Goal: Check status: Check status

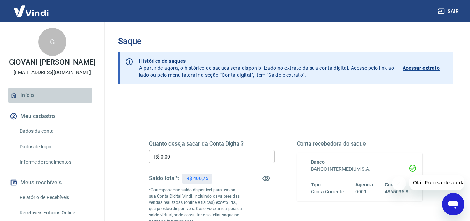
click at [30, 100] on link "Início" at bounding box center [52, 95] width 88 height 15
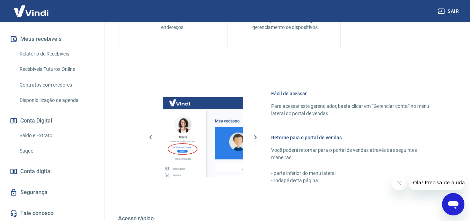
scroll to position [151, 0]
click at [52, 167] on span "Conta digital" at bounding box center [35, 172] width 31 height 10
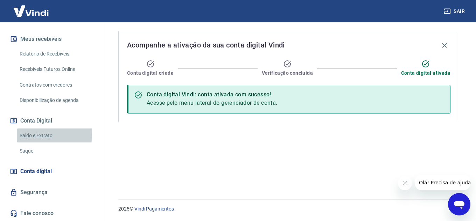
click at [37, 135] on link "Saldo e Extrato" at bounding box center [56, 136] width 79 height 14
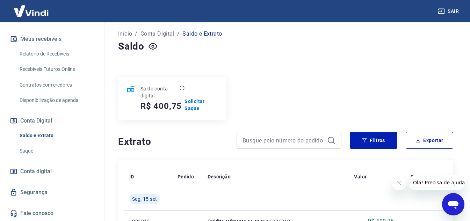
scroll to position [35, 0]
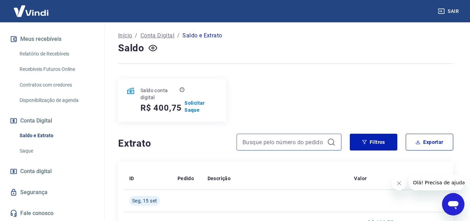
click at [285, 142] on input at bounding box center [284, 142] width 82 height 10
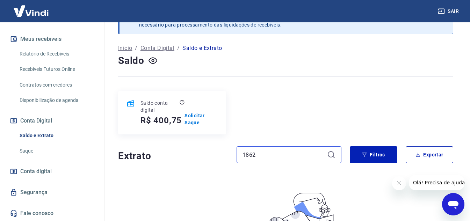
scroll to position [35, 0]
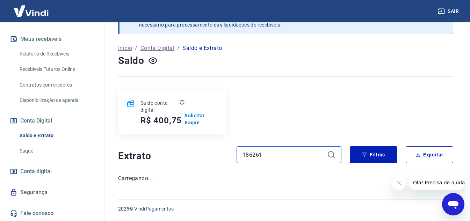
scroll to position [35, 0]
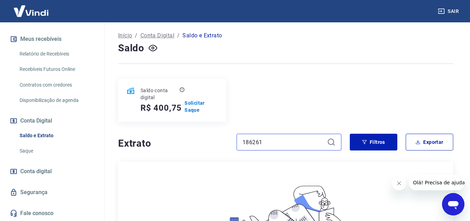
click at [255, 143] on input "186261" at bounding box center [284, 142] width 82 height 10
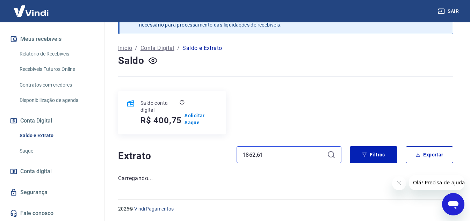
scroll to position [35, 0]
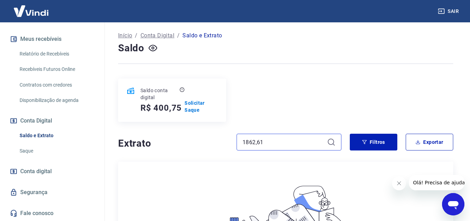
type input "1862,61"
click at [331, 143] on icon at bounding box center [331, 142] width 8 height 8
drag, startPoint x: 300, startPoint y: 138, endPoint x: 201, endPoint y: 136, distance: 99.7
click at [201, 136] on div "Extrato 1862,61" at bounding box center [229, 142] width 223 height 17
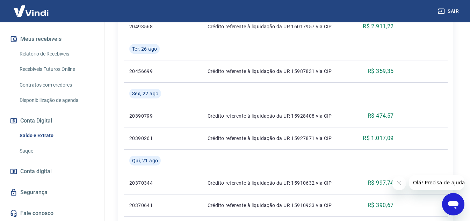
scroll to position [831, 0]
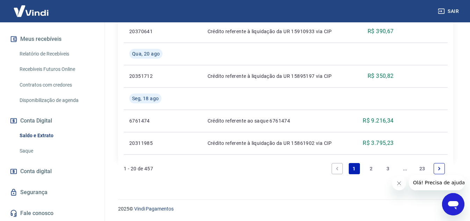
click at [370, 170] on link "2" at bounding box center [371, 168] width 11 height 11
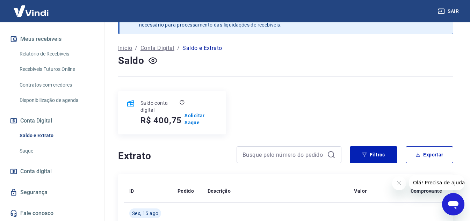
scroll to position [809, 0]
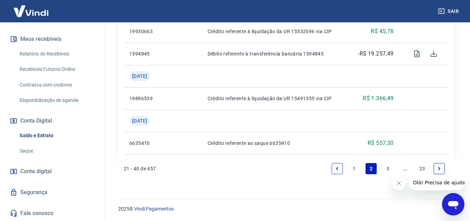
click at [386, 169] on link "3" at bounding box center [388, 168] width 11 height 11
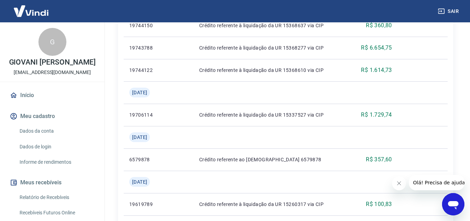
click at [32, 14] on img at bounding box center [30, 10] width 45 height 21
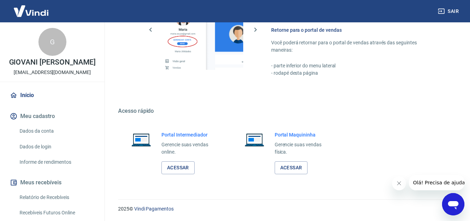
scroll to position [353, 0]
click at [32, 14] on img at bounding box center [30, 10] width 45 height 21
click at [185, 165] on link "Acessar" at bounding box center [178, 168] width 33 height 13
